Goal: Use online tool/utility: Utilize a website feature to perform a specific function

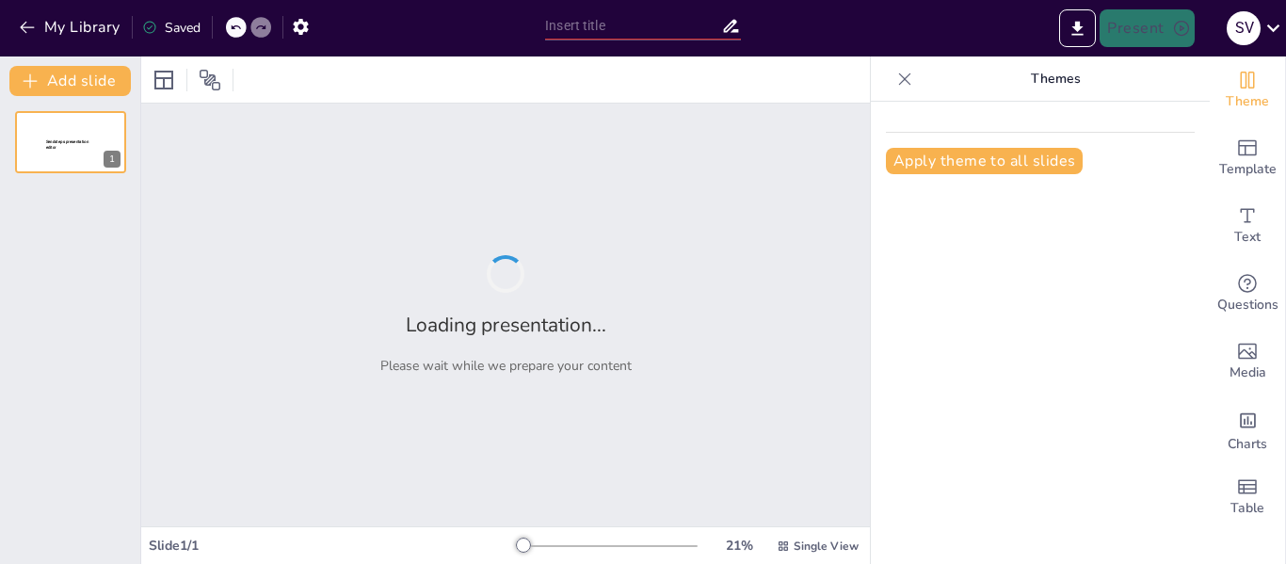
type input "Tipos de control de robots"
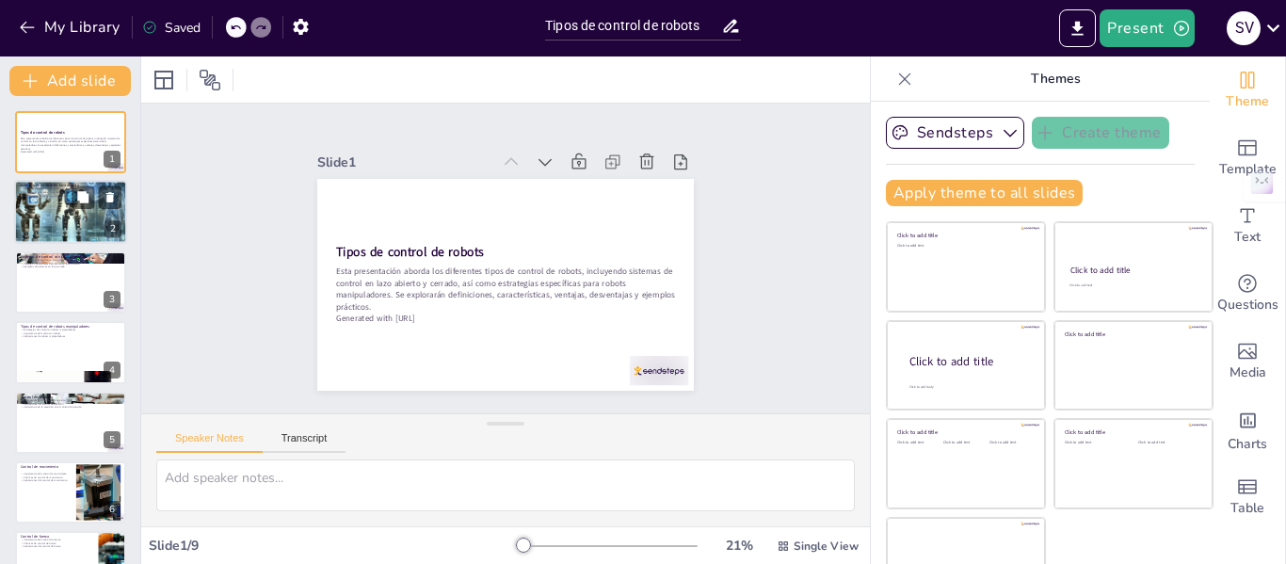
click at [99, 211] on div at bounding box center [70, 211] width 113 height 113
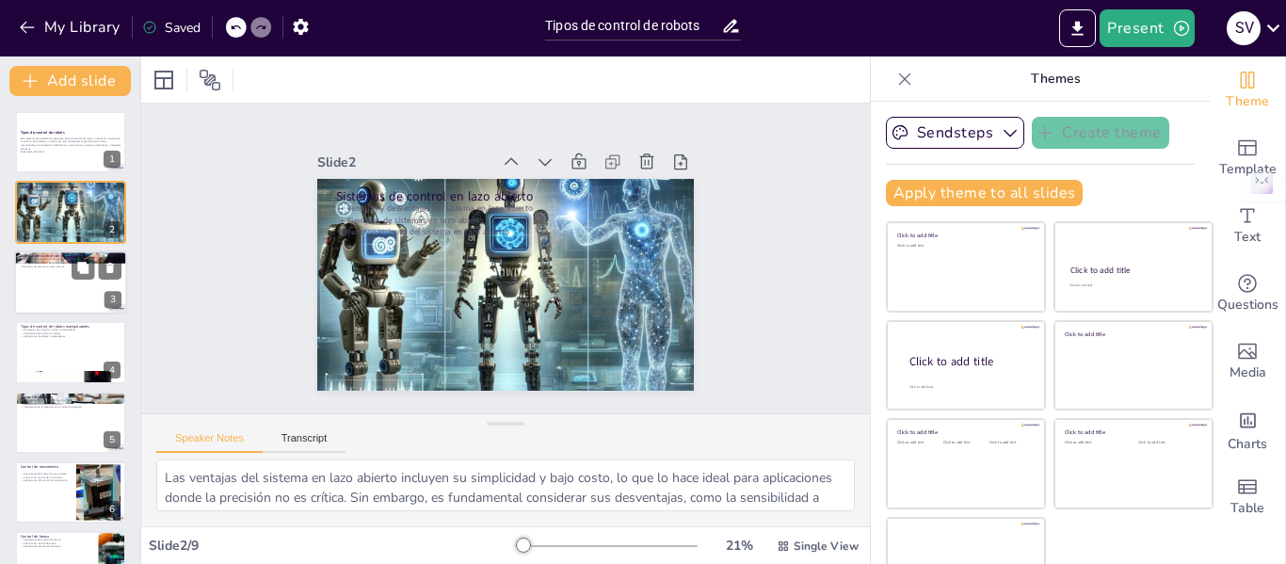
click at [69, 283] on div at bounding box center [70, 282] width 113 height 64
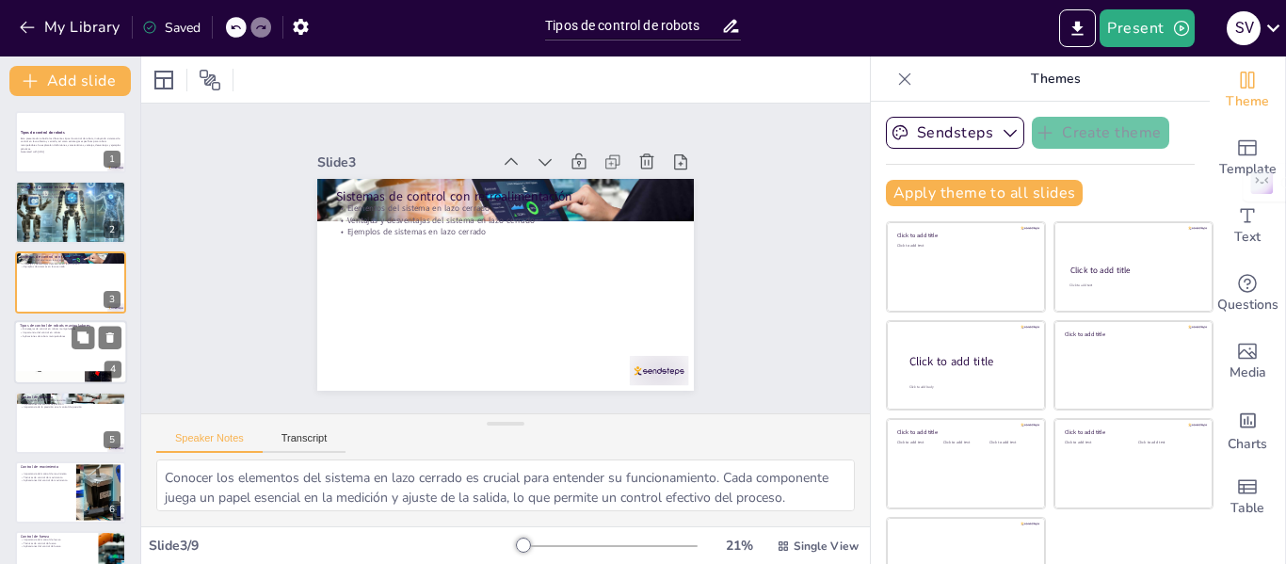
click at [52, 379] on div at bounding box center [70, 377] width 113 height 73
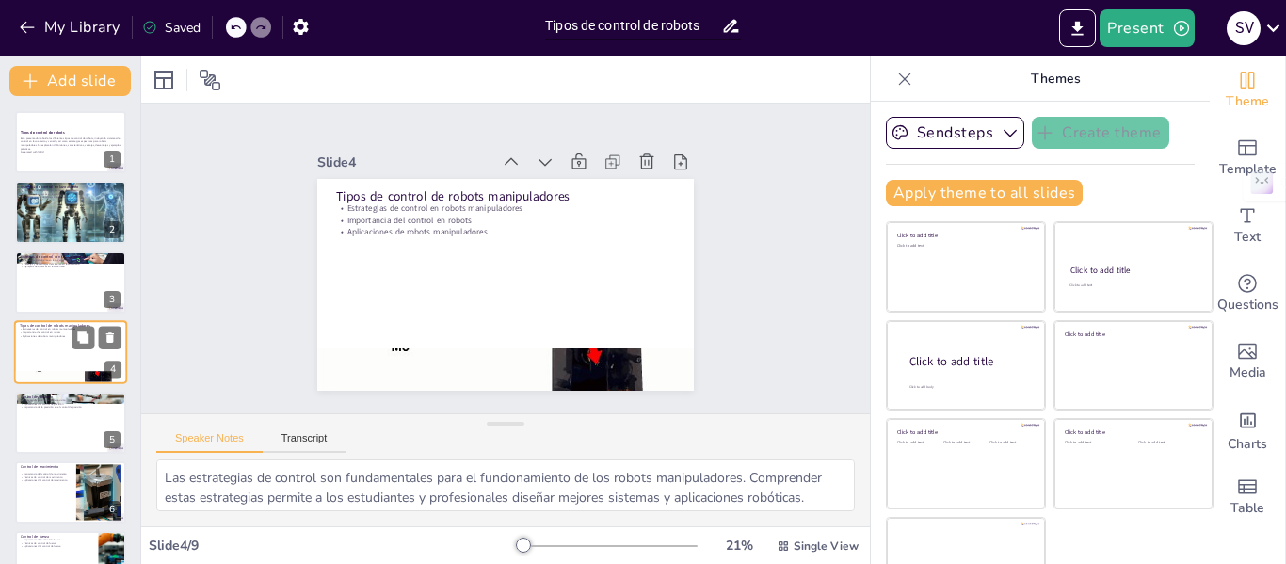
scroll to position [23, 0]
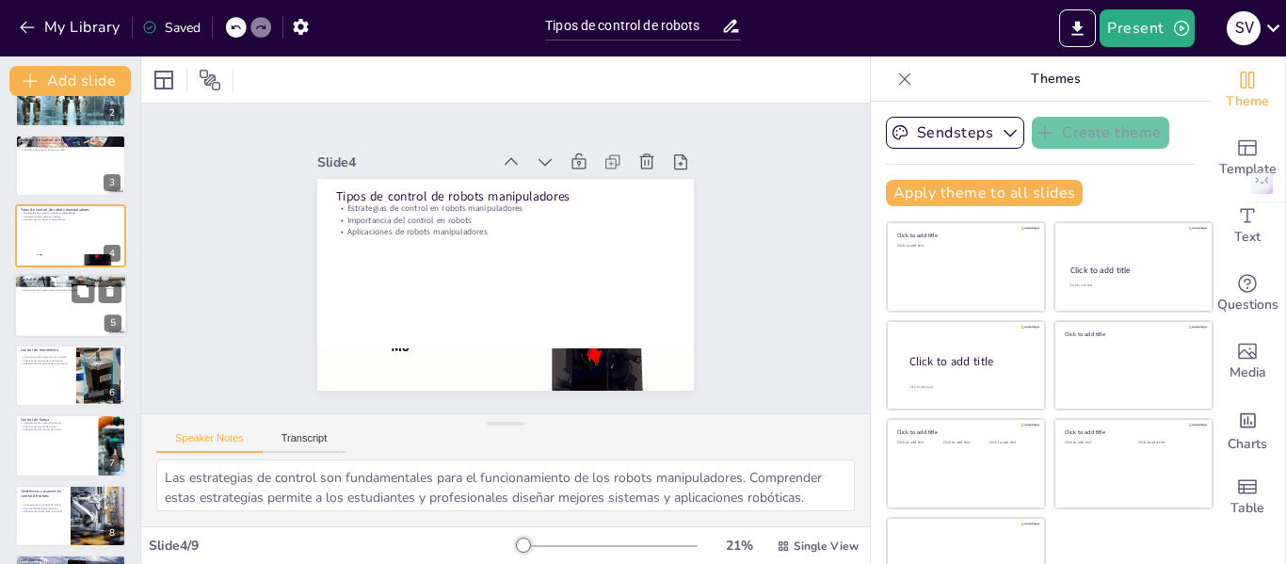
click at [46, 325] on div at bounding box center [70, 306] width 113 height 64
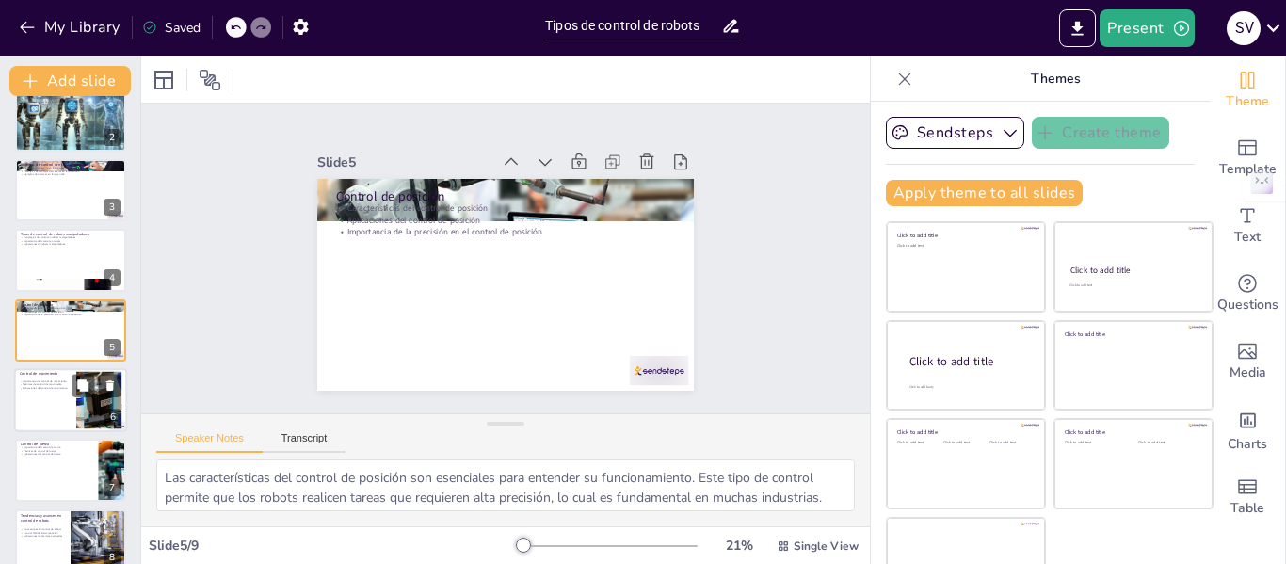
click at [51, 413] on div at bounding box center [70, 400] width 113 height 64
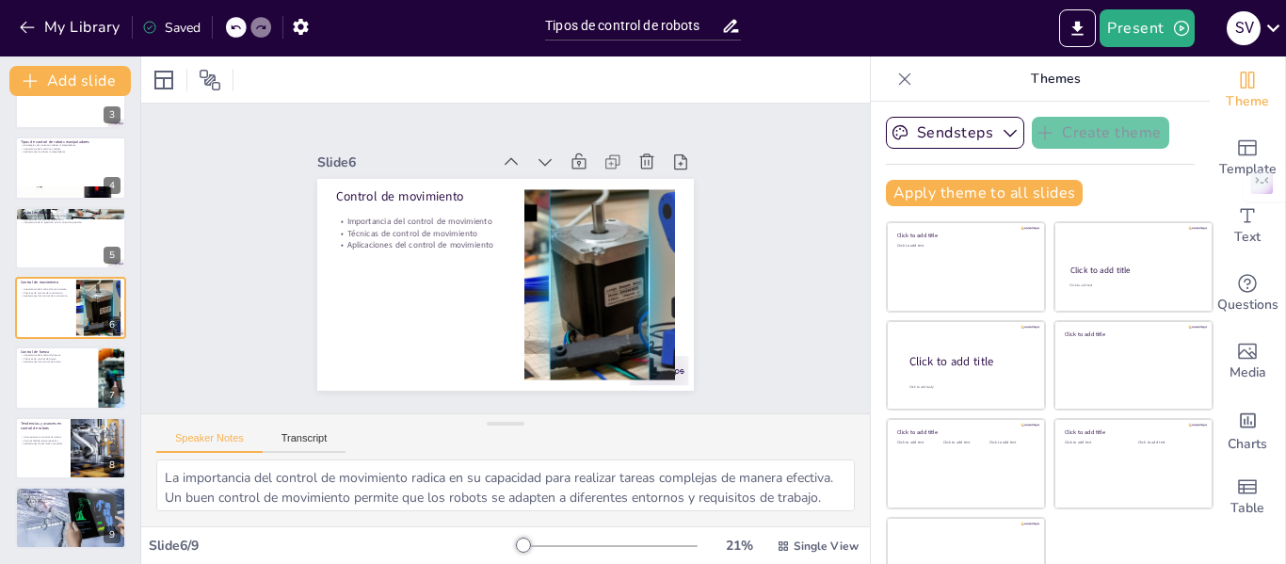
scroll to position [43, 0]
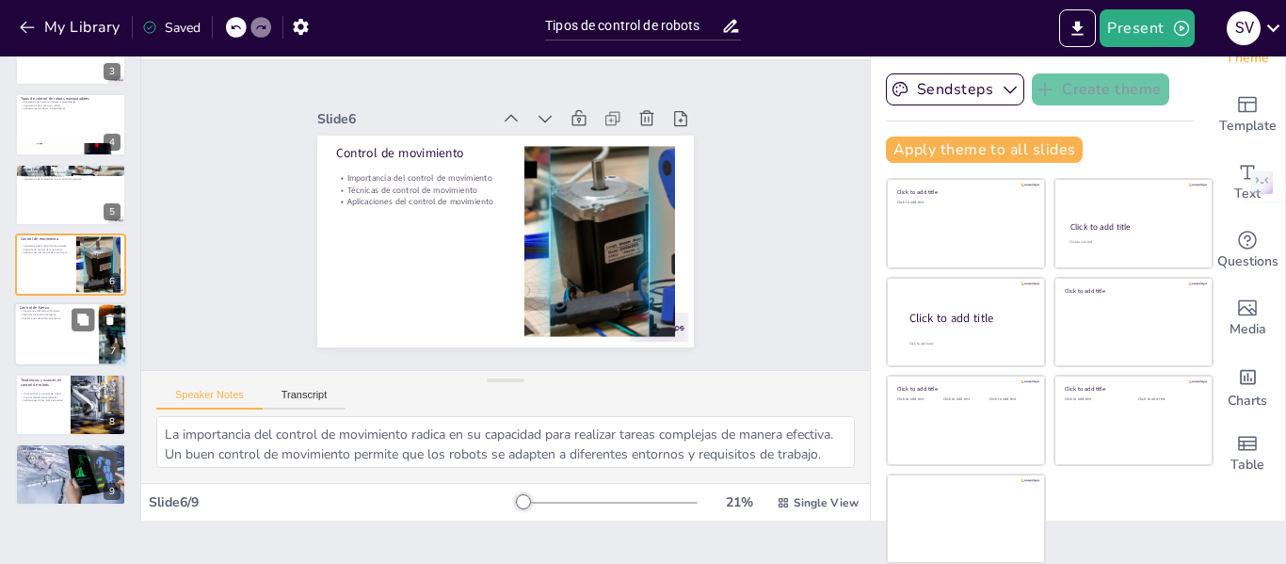
click at [56, 352] on div at bounding box center [70, 335] width 113 height 64
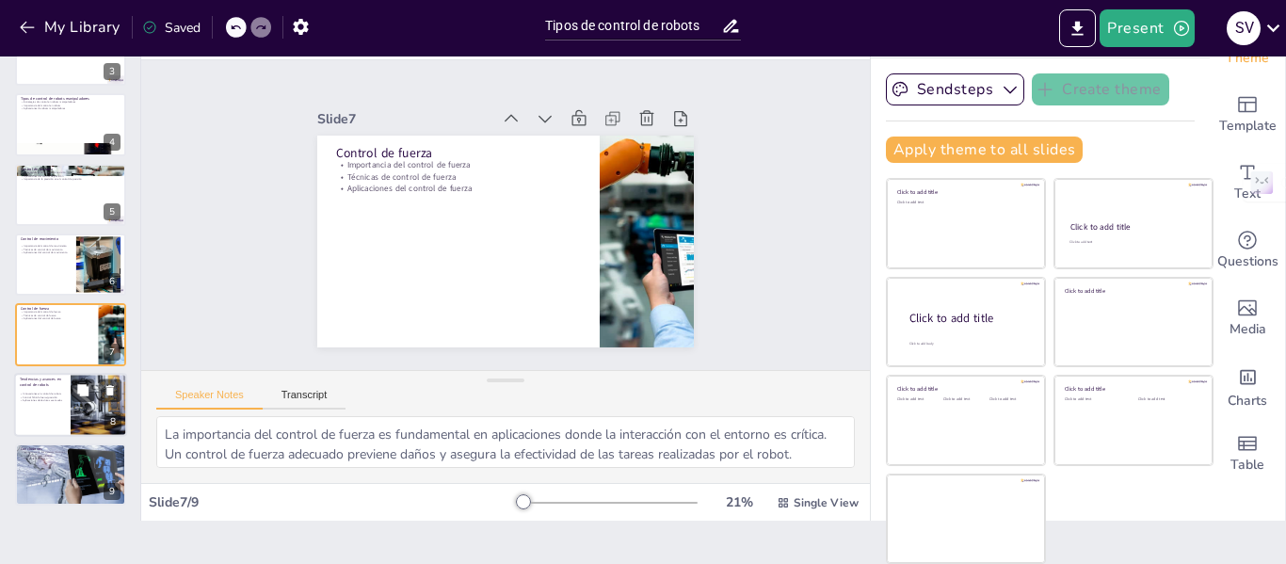
click at [54, 407] on div at bounding box center [70, 405] width 113 height 64
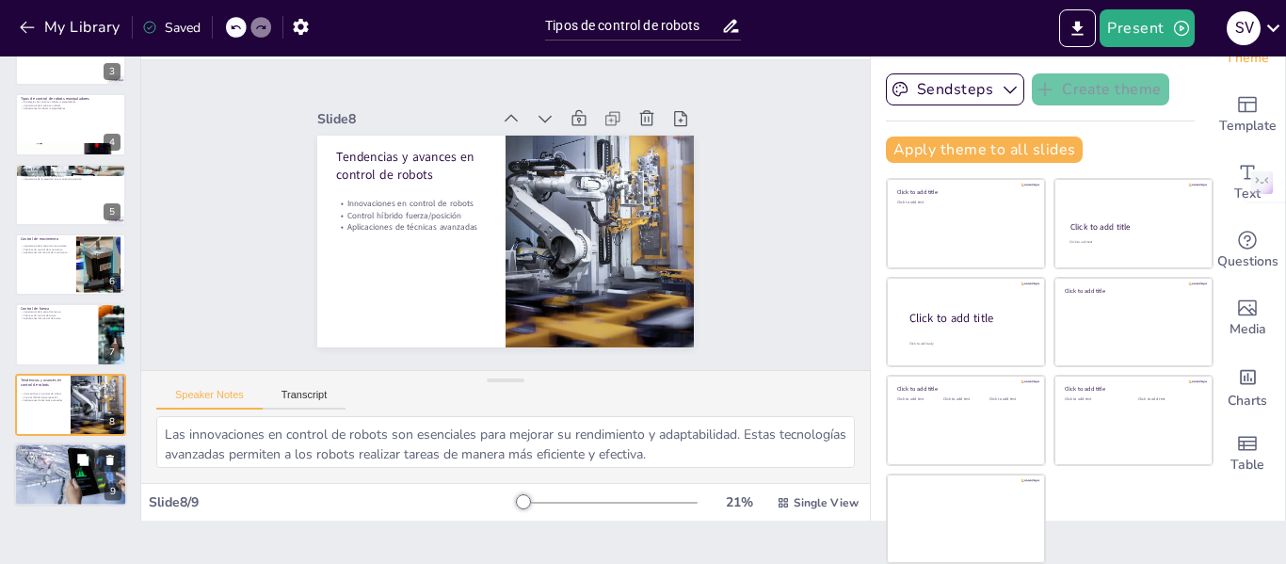
click at [58, 475] on div at bounding box center [70, 474] width 113 height 81
type textarea "La importancia de los sistemas de control radica en su capacidad para garantiza…"
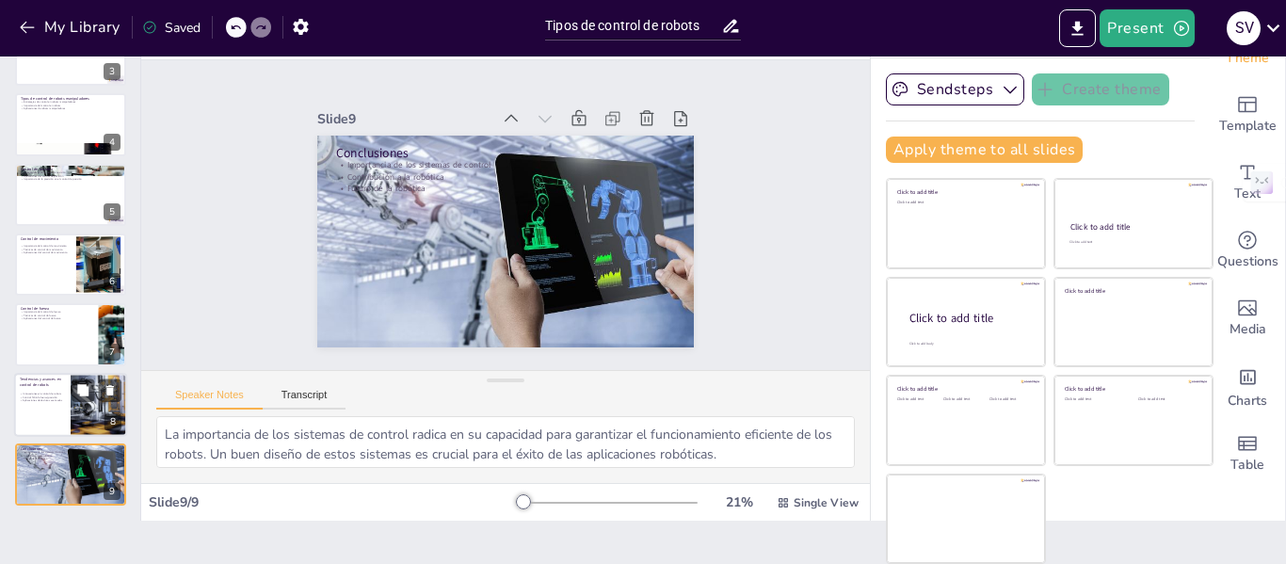
scroll to position [0, 0]
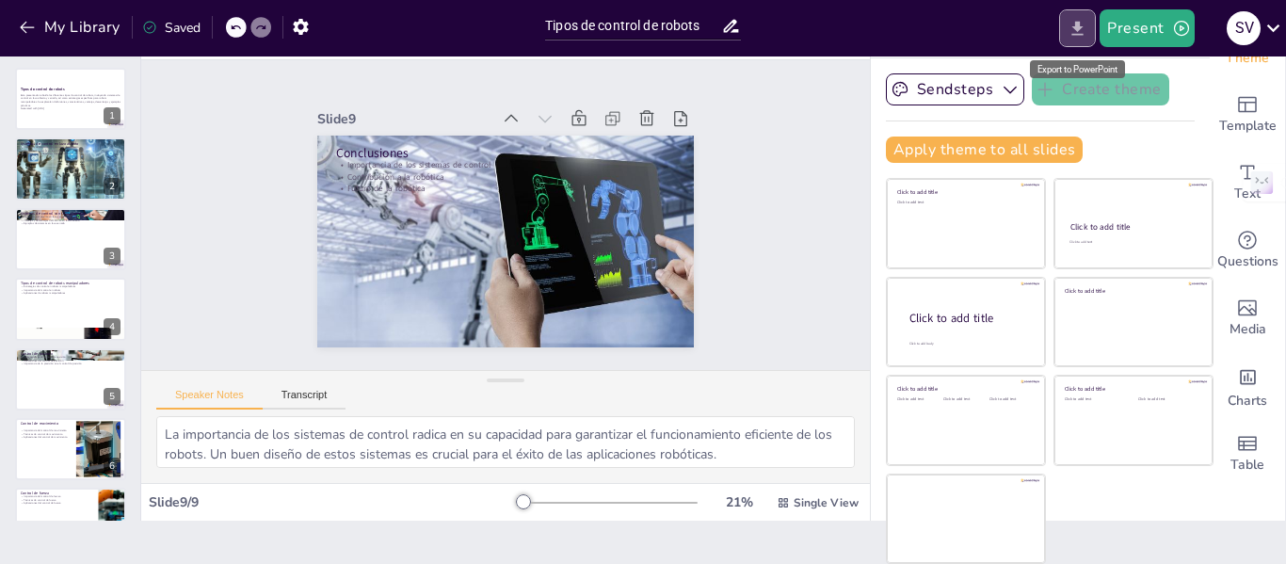
click at [1072, 25] on icon "Export to PowerPoint" at bounding box center [1078, 29] width 20 height 20
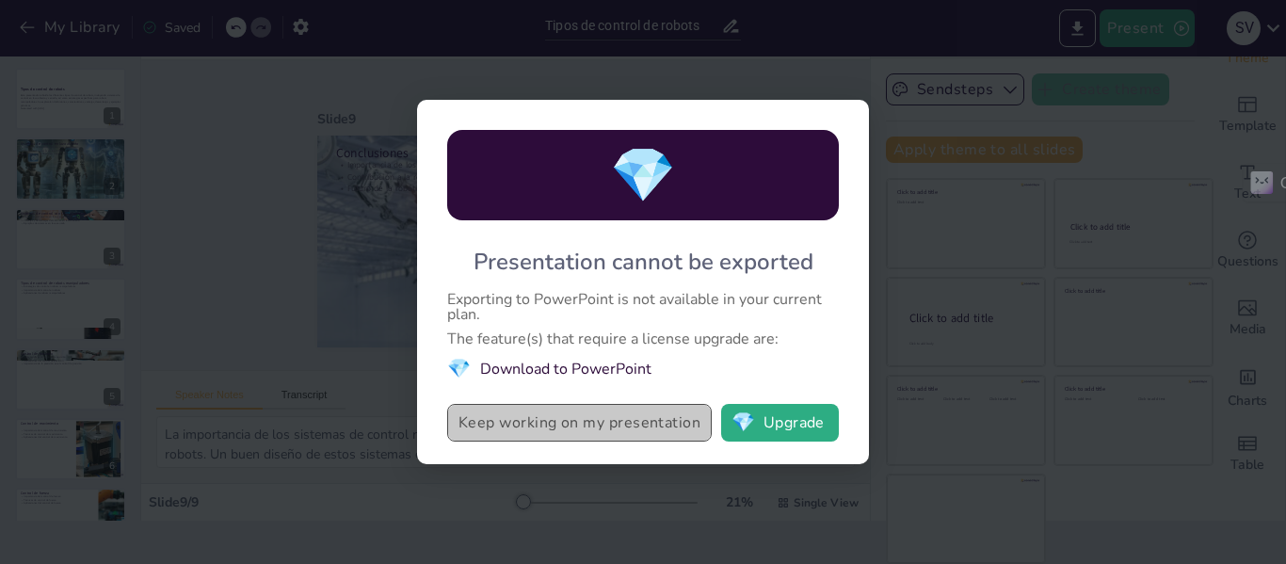
click at [617, 431] on button "Keep working on my presentation" at bounding box center [579, 423] width 265 height 38
